Goal: Transaction & Acquisition: Download file/media

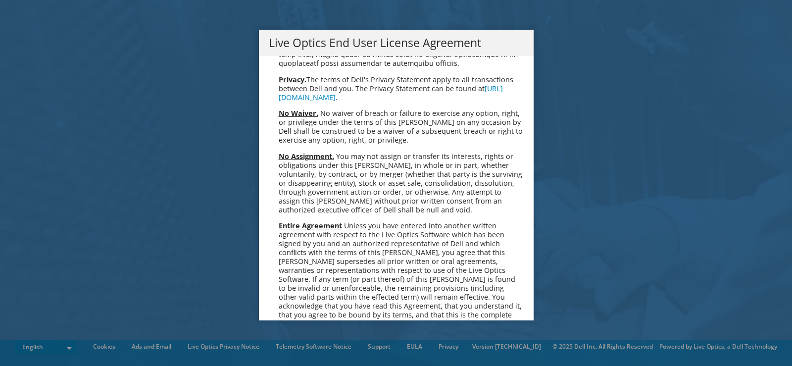
scroll to position [3742, 0]
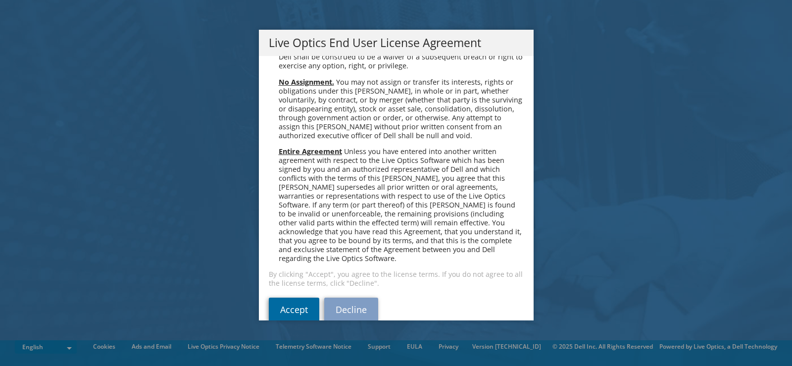
click at [290, 297] on link "Accept" at bounding box center [294, 309] width 50 height 24
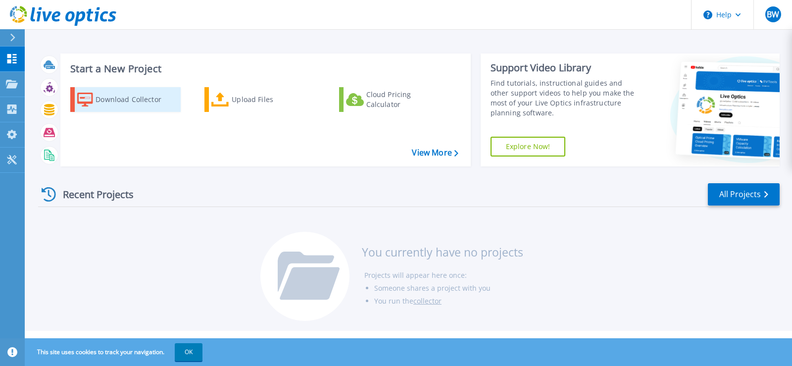
click at [124, 103] on div "Download Collector" at bounding box center [135, 100] width 79 height 20
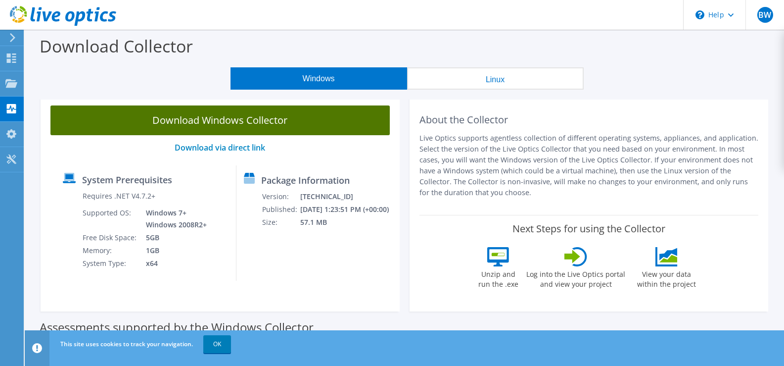
click at [237, 127] on link "Download Windows Collector" at bounding box center [220, 120] width 340 height 30
